Goal: Task Accomplishment & Management: Manage account settings

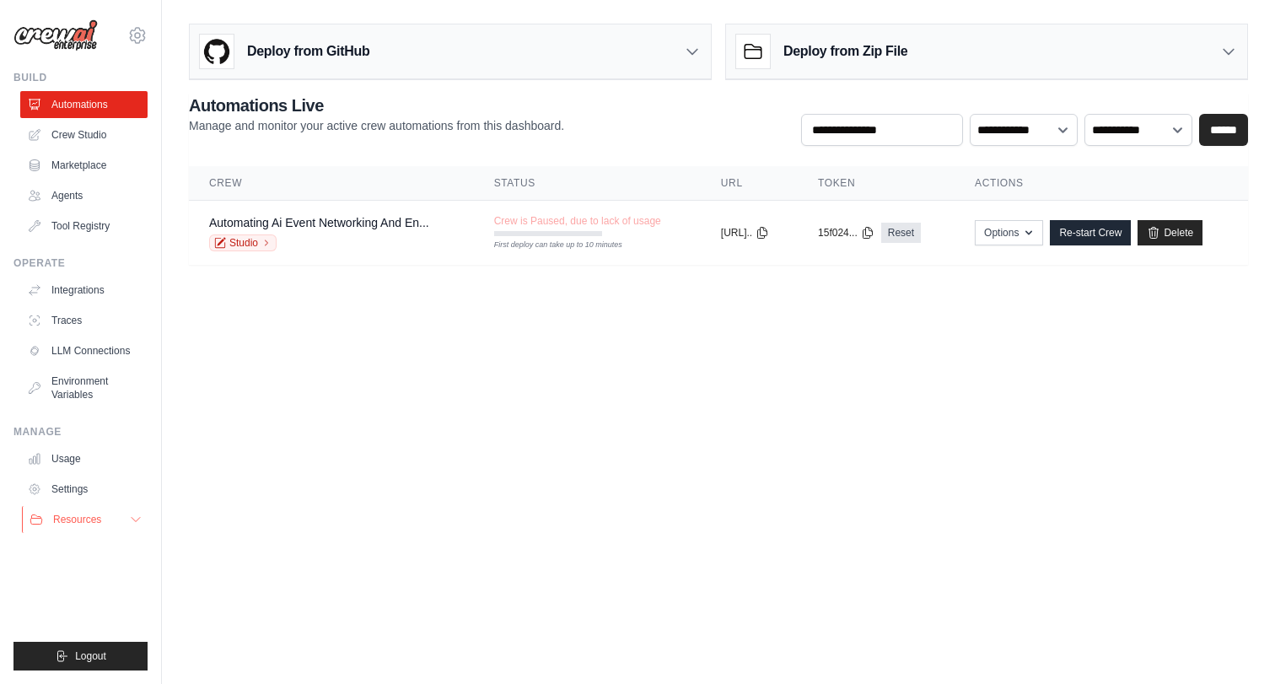
click at [78, 523] on span "Resources" at bounding box center [77, 519] width 48 height 13
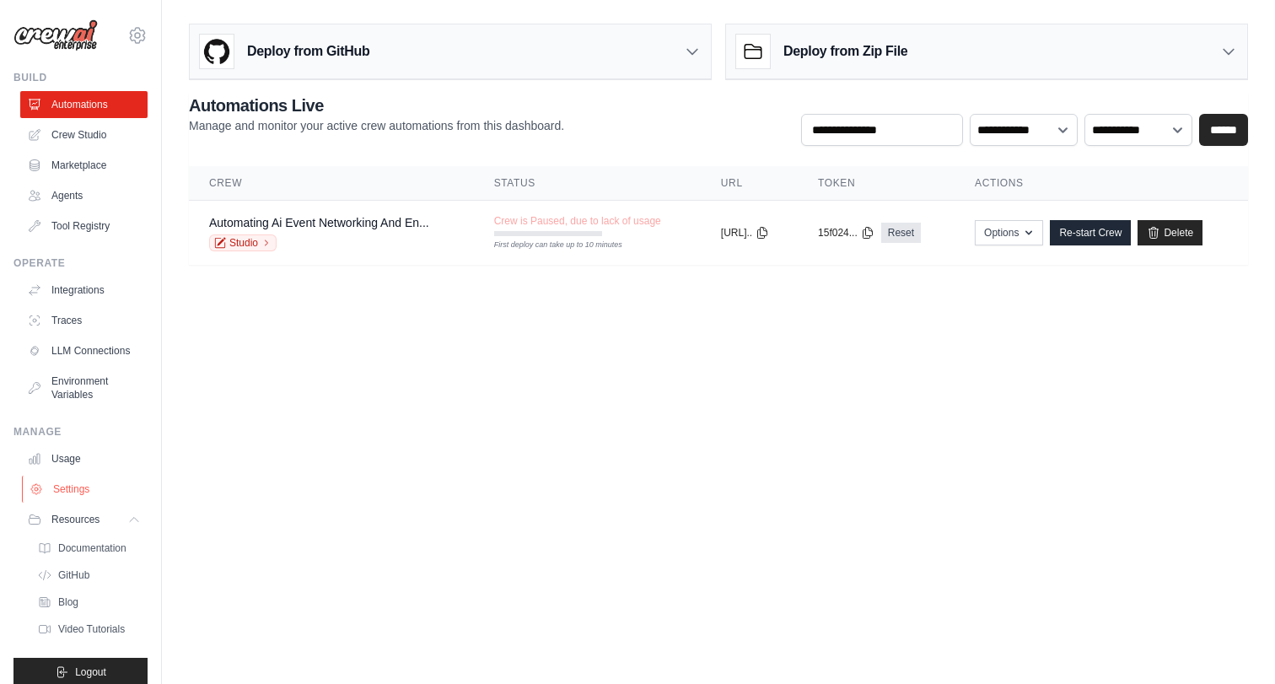
click at [80, 494] on link "Settings" at bounding box center [85, 489] width 127 height 27
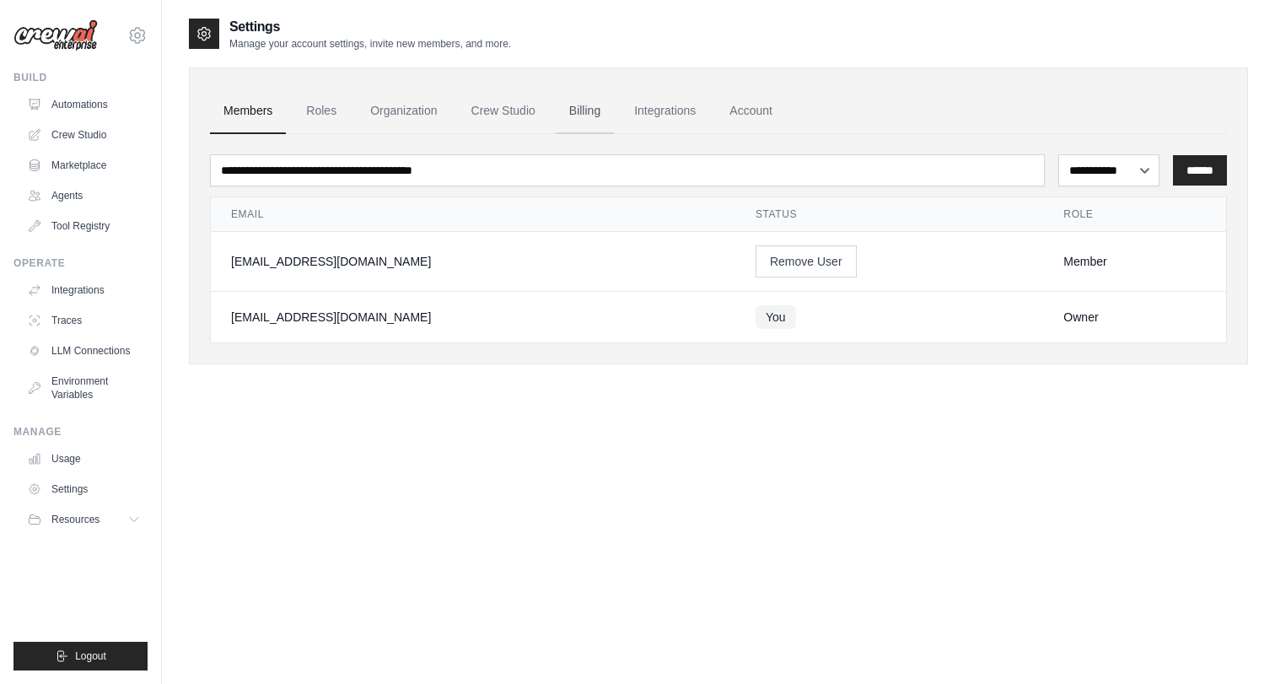
click at [597, 111] on link "Billing" at bounding box center [585, 112] width 58 height 46
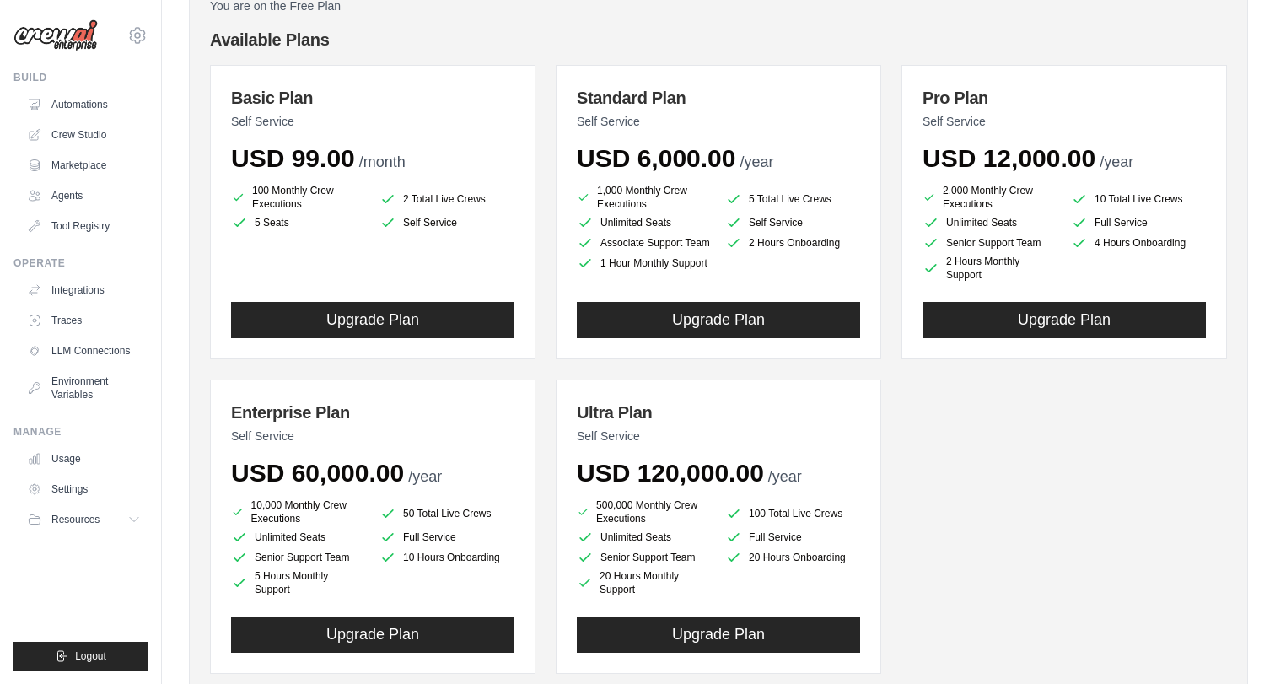
scroll to position [171, 0]
